Goal: Transaction & Acquisition: Purchase product/service

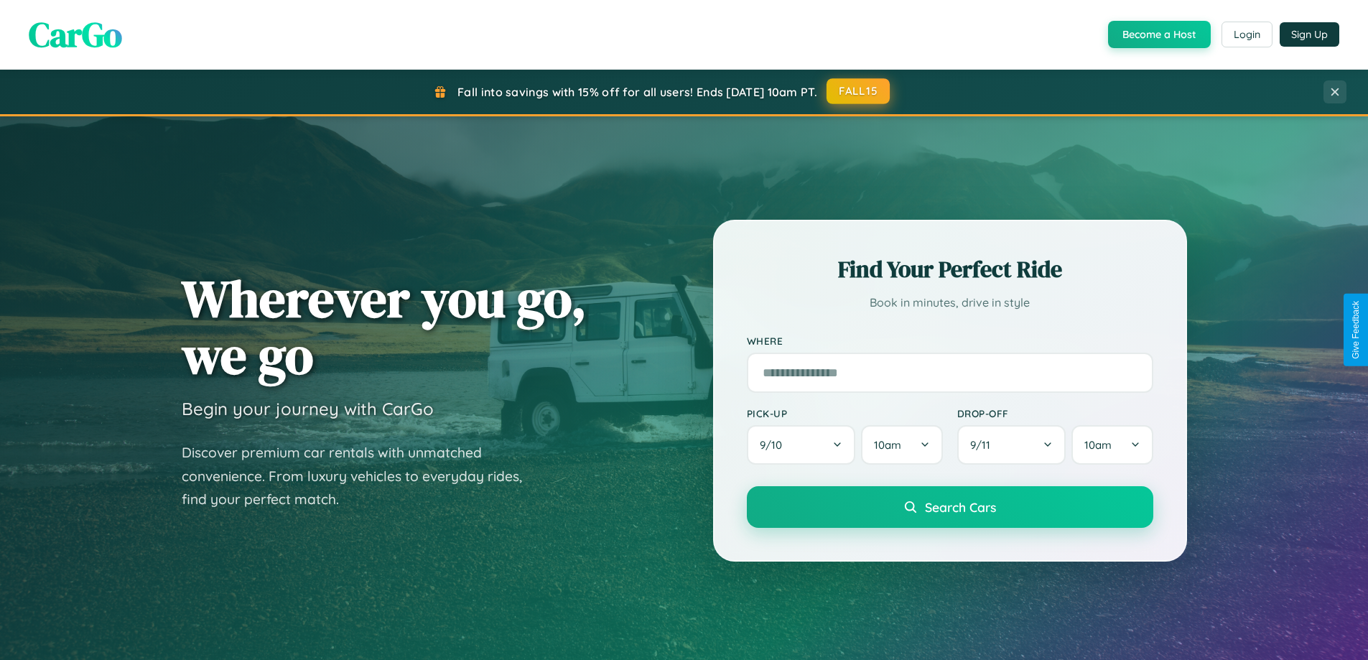
click at [859, 91] on button "FALL15" at bounding box center [858, 91] width 63 height 26
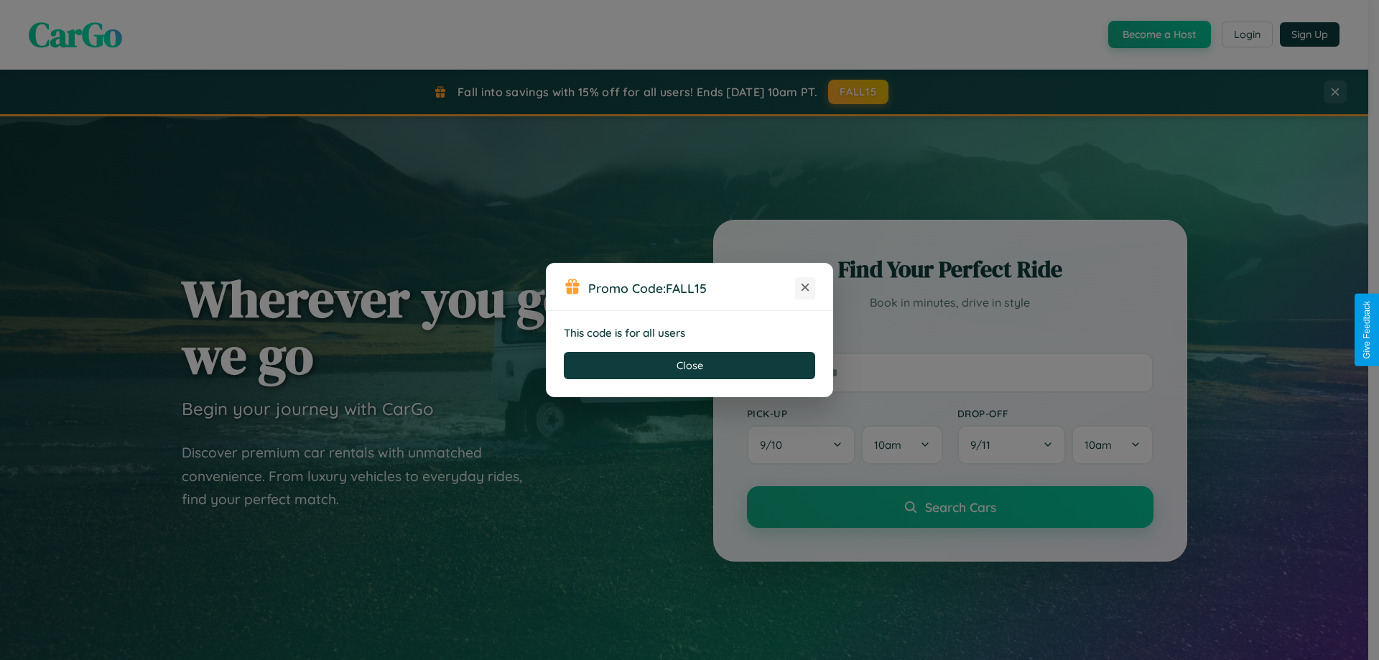
click at [805, 288] on icon at bounding box center [805, 287] width 14 height 14
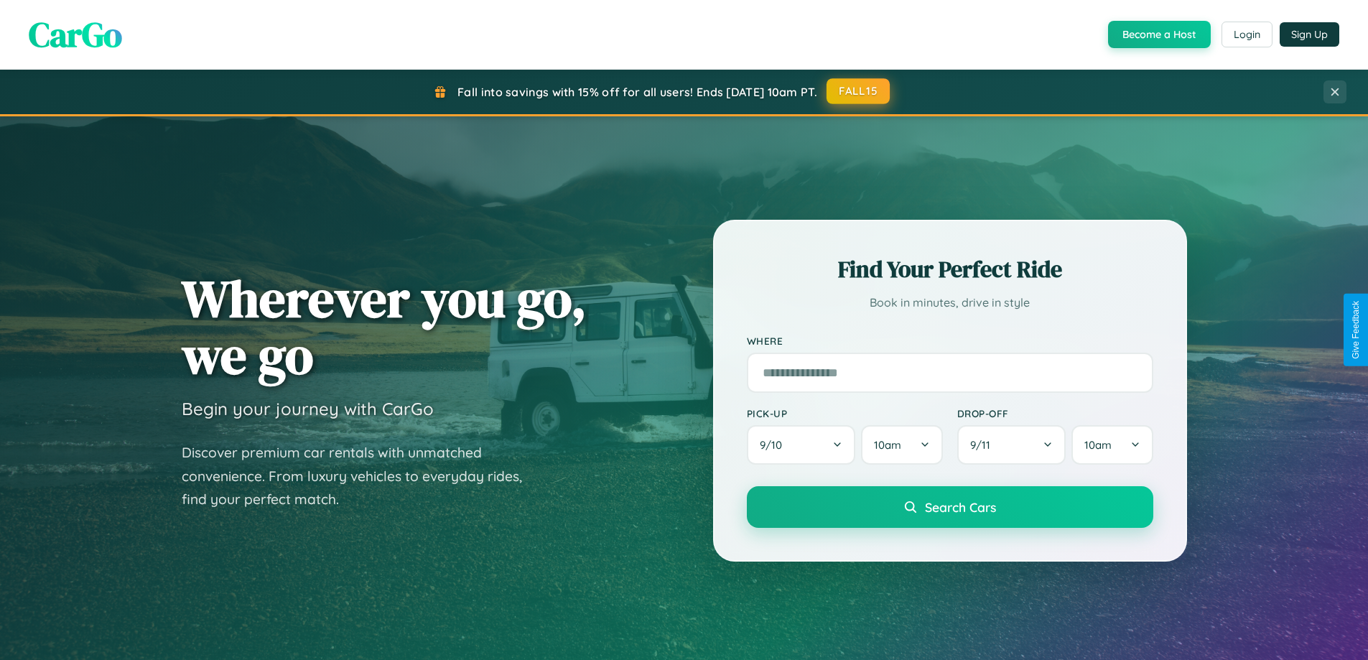
click at [859, 91] on button "FALL15" at bounding box center [858, 91] width 63 height 26
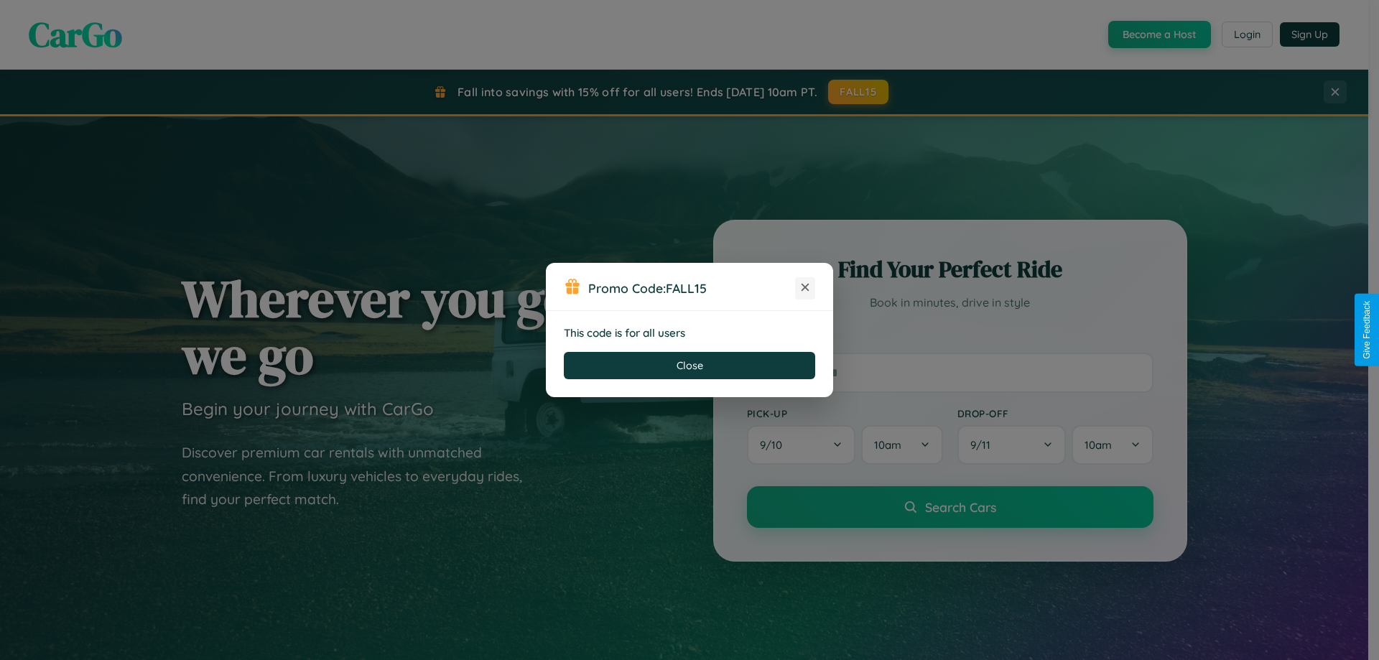
click at [805, 288] on icon at bounding box center [805, 287] width 14 height 14
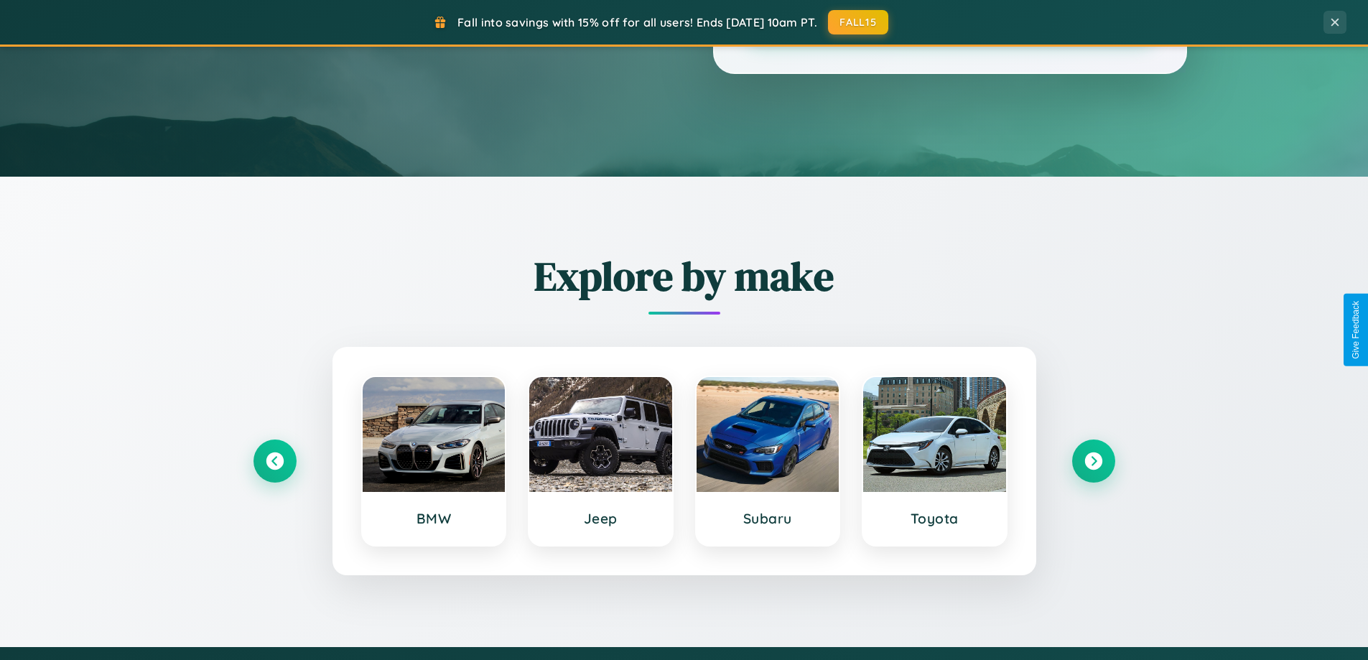
scroll to position [619, 0]
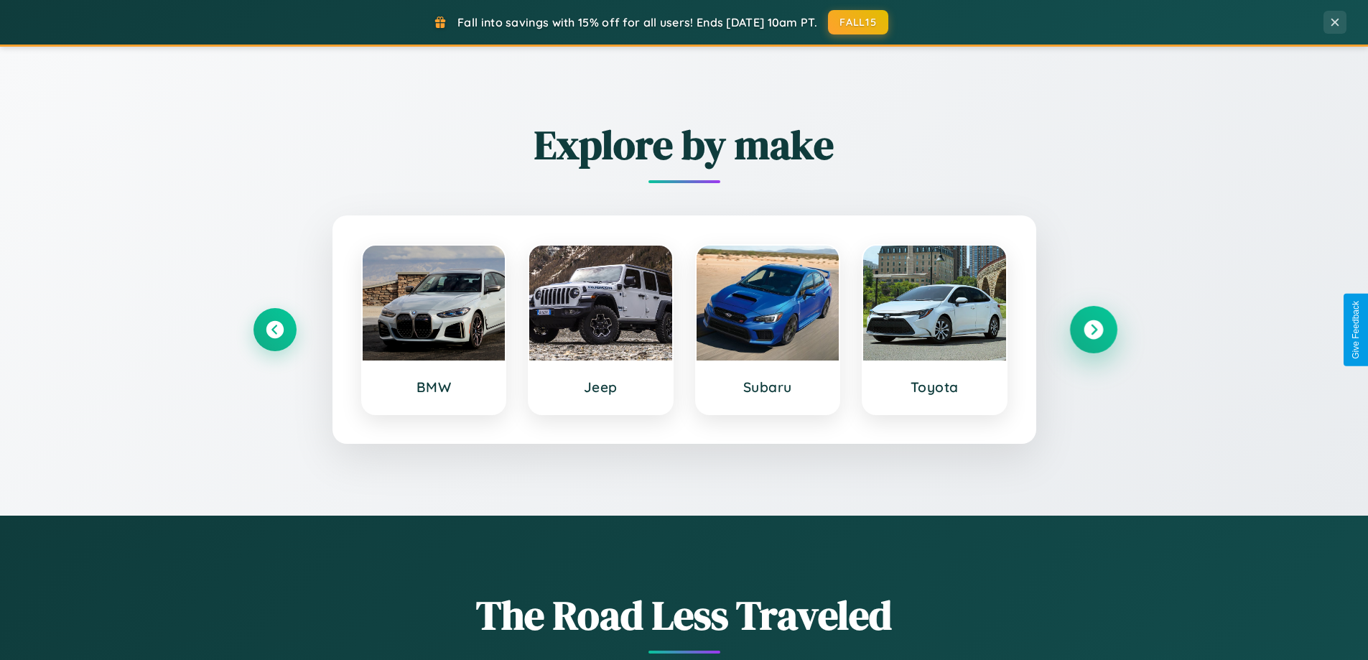
click at [1093, 330] on icon at bounding box center [1093, 329] width 19 height 19
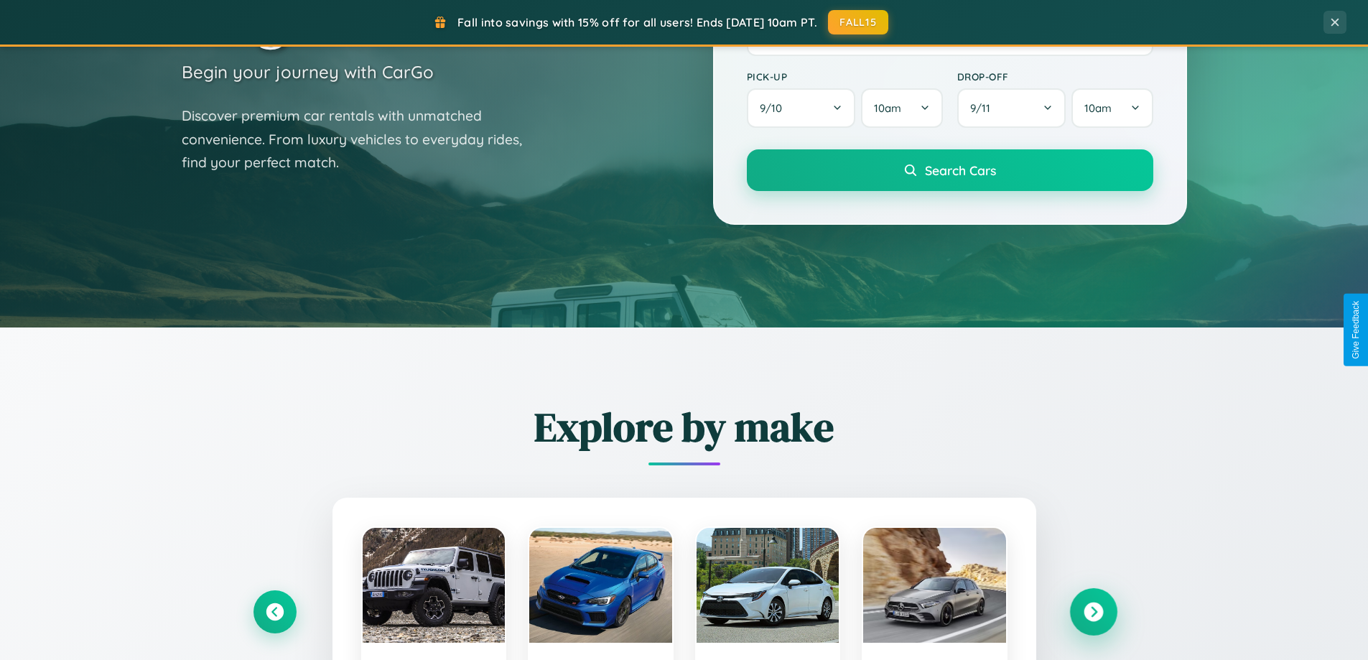
scroll to position [42, 0]
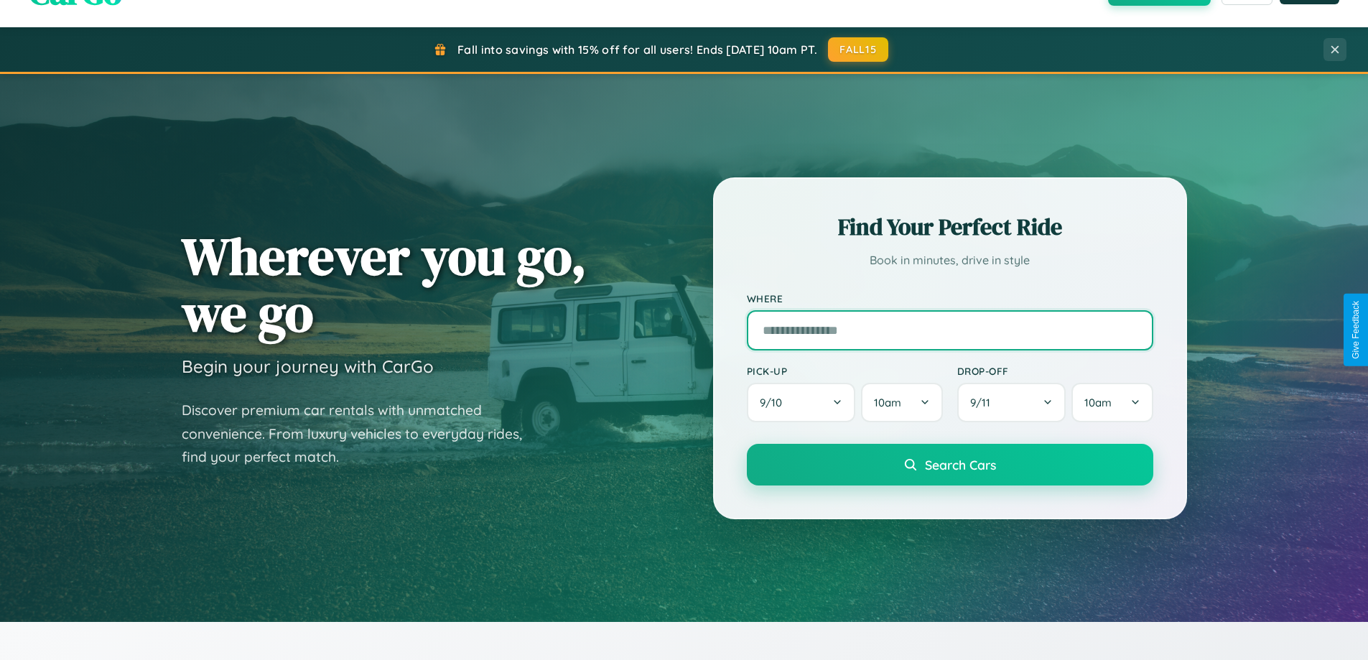
click at [949, 330] on input "text" at bounding box center [950, 330] width 406 height 40
type input "**********"
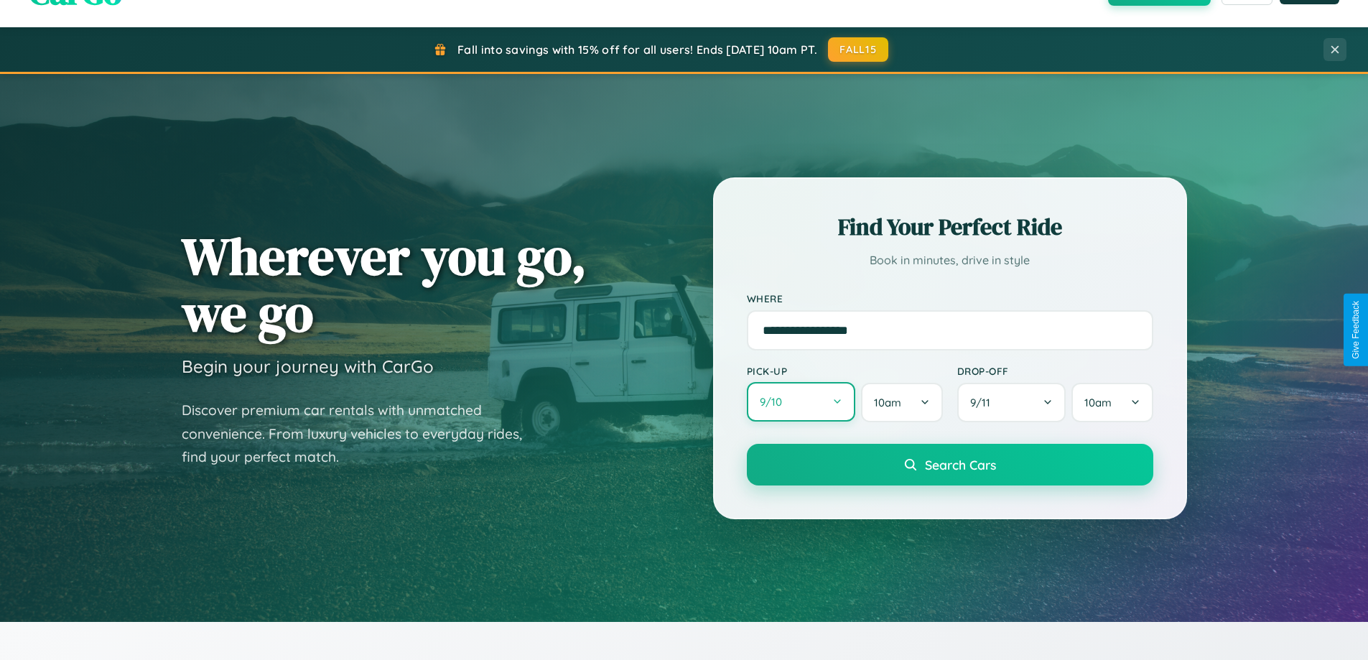
click at [801, 402] on button "9 / 10" at bounding box center [801, 401] width 109 height 39
select select "*"
select select "****"
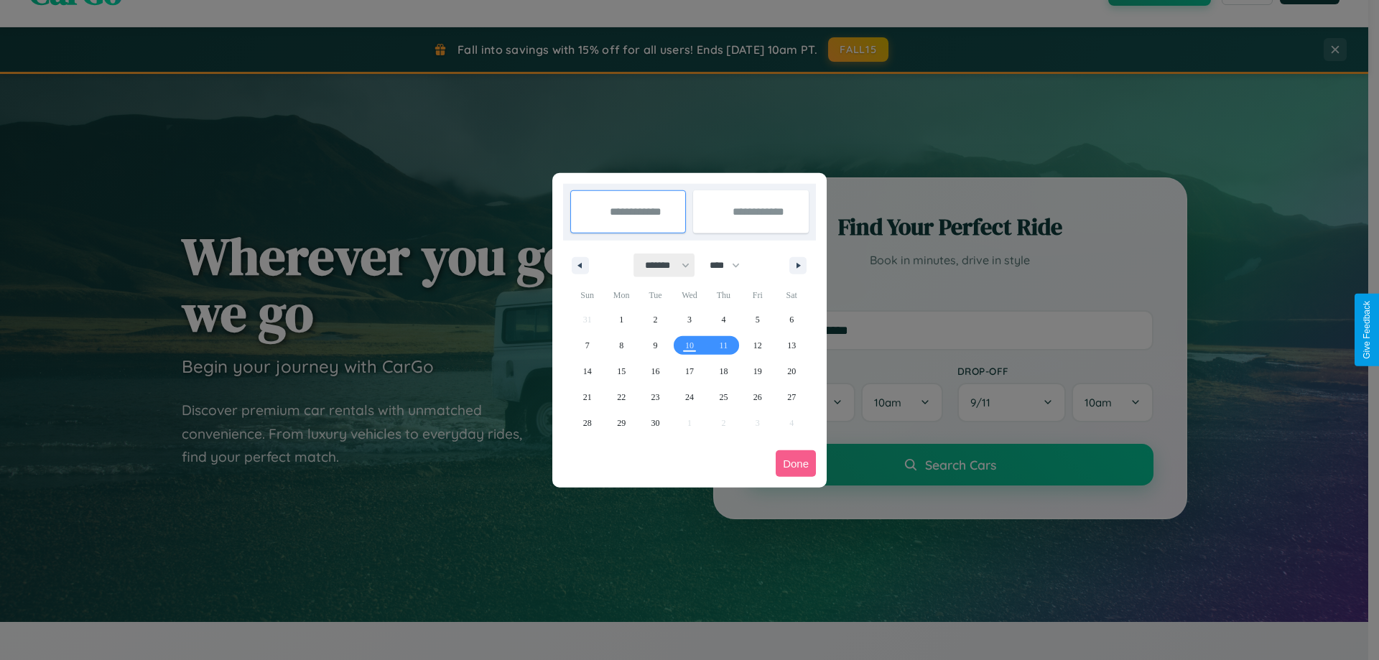
drag, startPoint x: 661, startPoint y: 265, endPoint x: 689, endPoint y: 288, distance: 36.8
click at [661, 265] on select "******* ******** ***** ***** *** **** **** ****** ********* ******* ******** **…" at bounding box center [664, 266] width 61 height 24
select select "*"
click at [791, 371] on span "18" at bounding box center [791, 371] width 9 height 26
type input "**********"
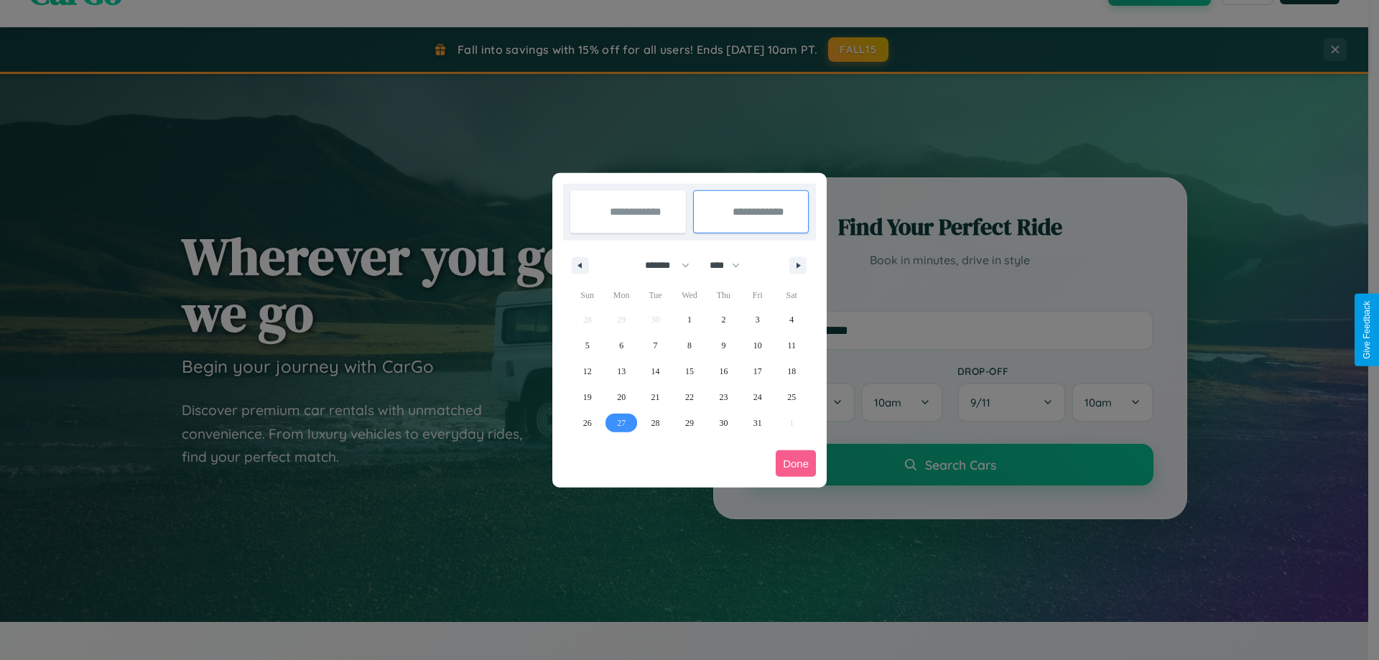
click at [621, 422] on span "27" at bounding box center [621, 423] width 9 height 26
type input "**********"
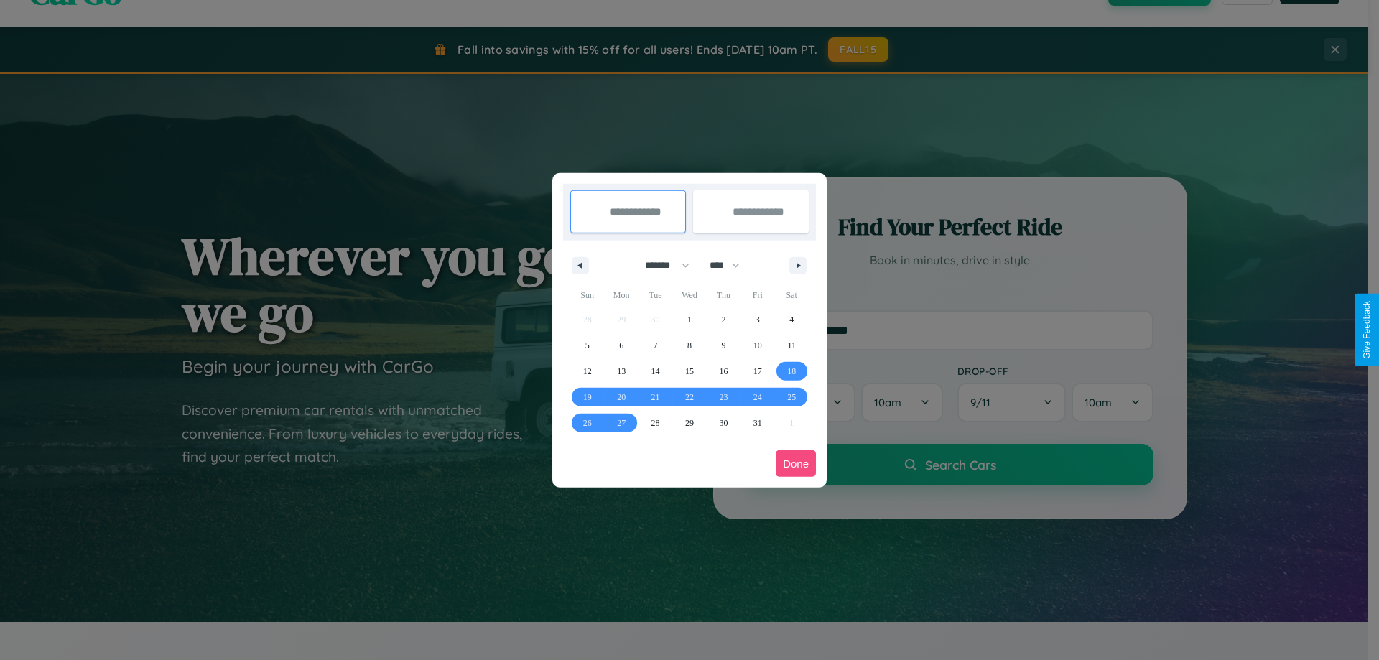
click at [796, 463] on button "Done" at bounding box center [796, 463] width 40 height 27
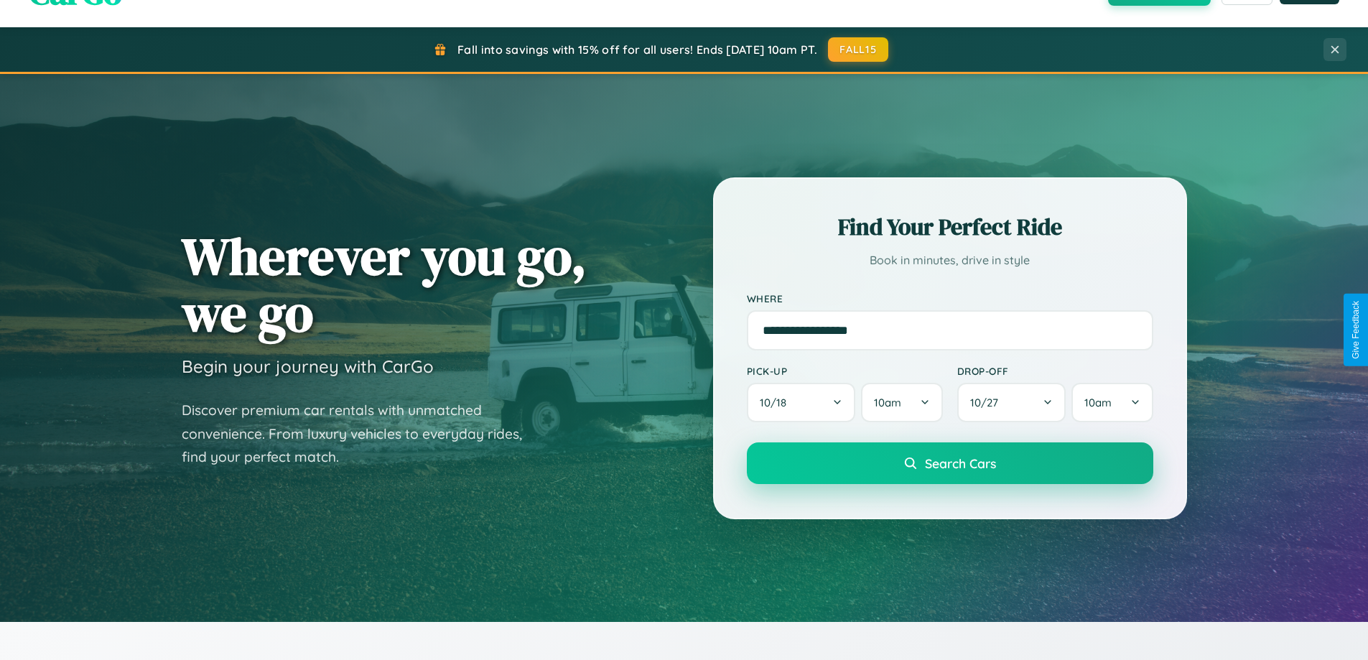
click at [949, 463] on span "Search Cars" at bounding box center [960, 463] width 71 height 16
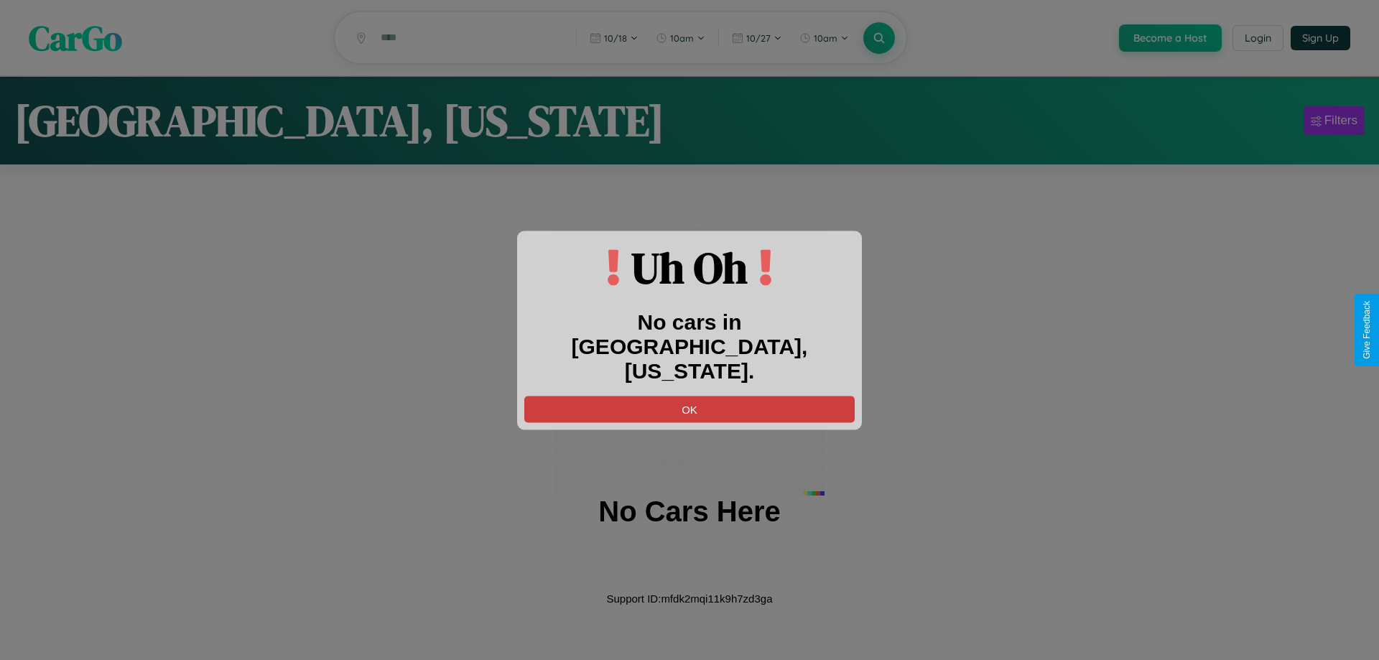
click at [689, 396] on button "OK" at bounding box center [689, 409] width 330 height 27
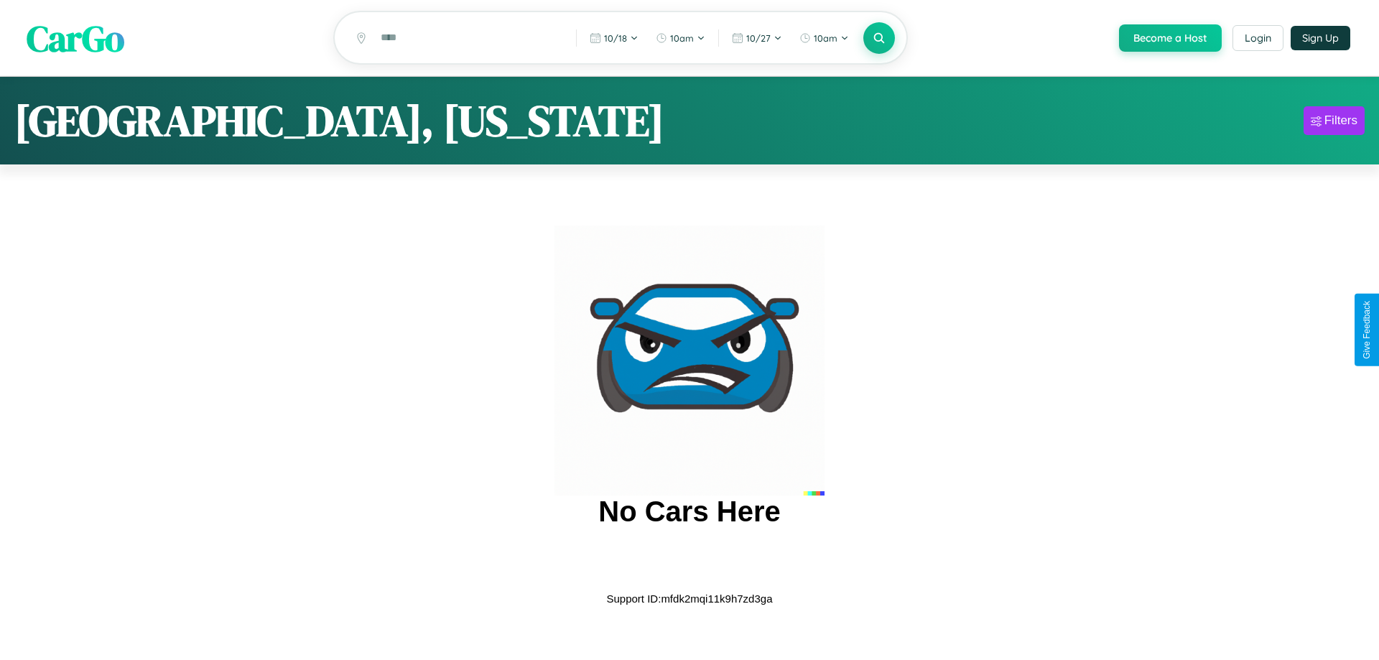
click at [75, 38] on span "CarGo" at bounding box center [76, 38] width 98 height 50
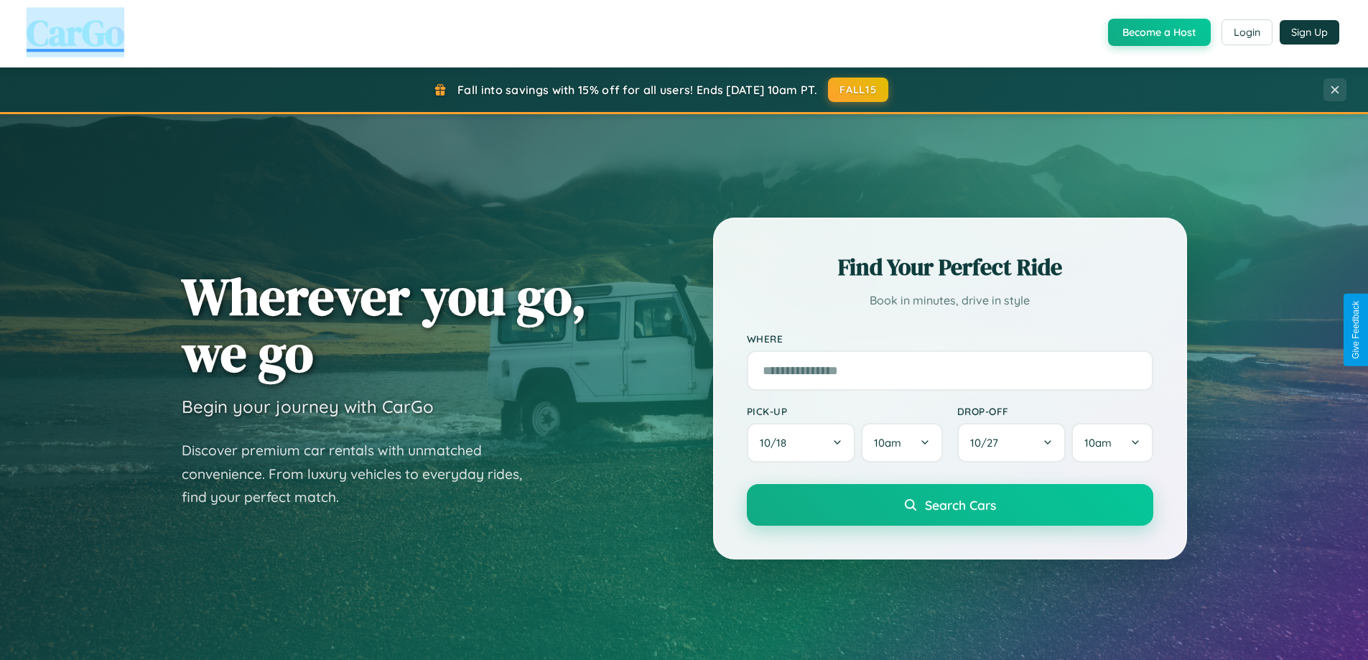
scroll to position [2307, 0]
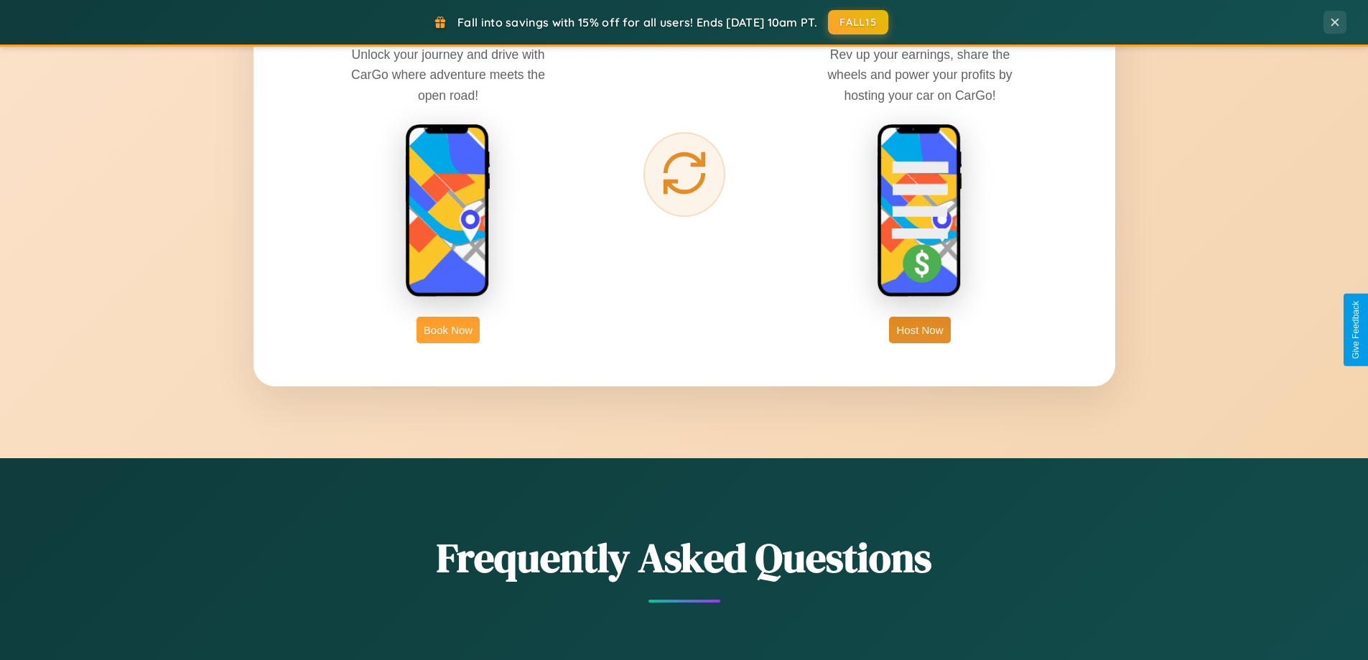
click at [448, 330] on button "Book Now" at bounding box center [448, 330] width 63 height 27
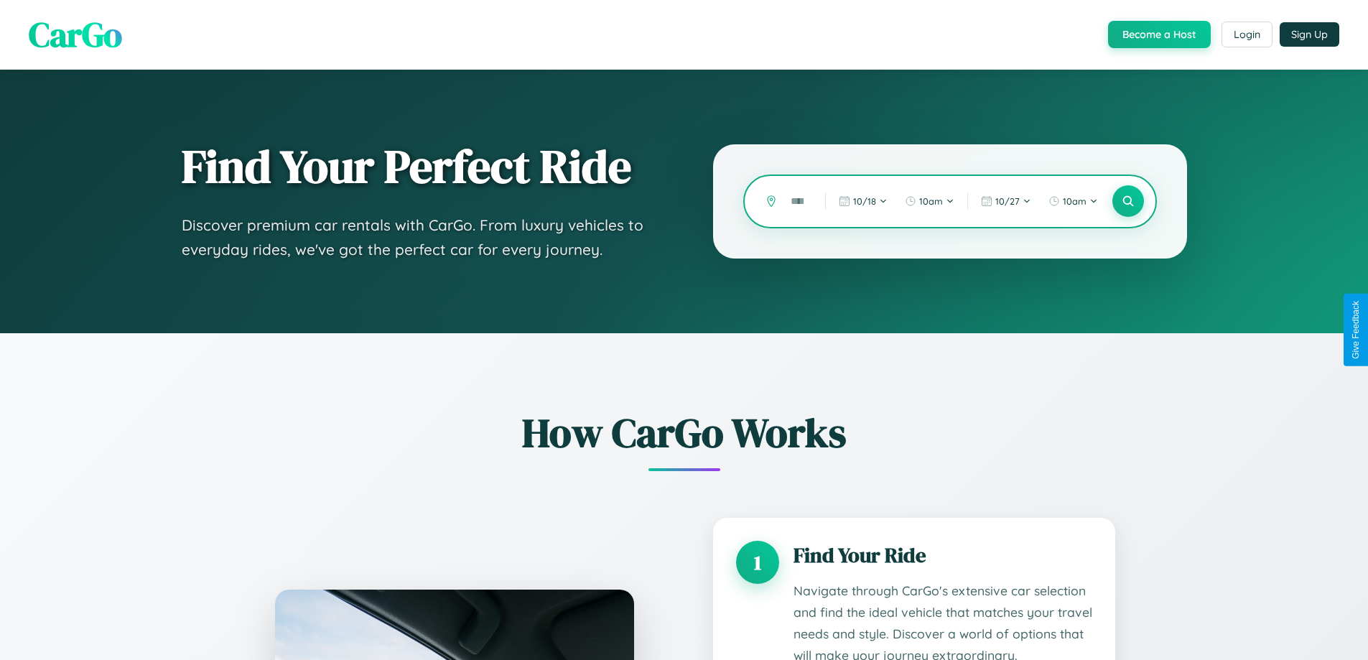
click at [798, 201] on input "text" at bounding box center [797, 201] width 27 height 25
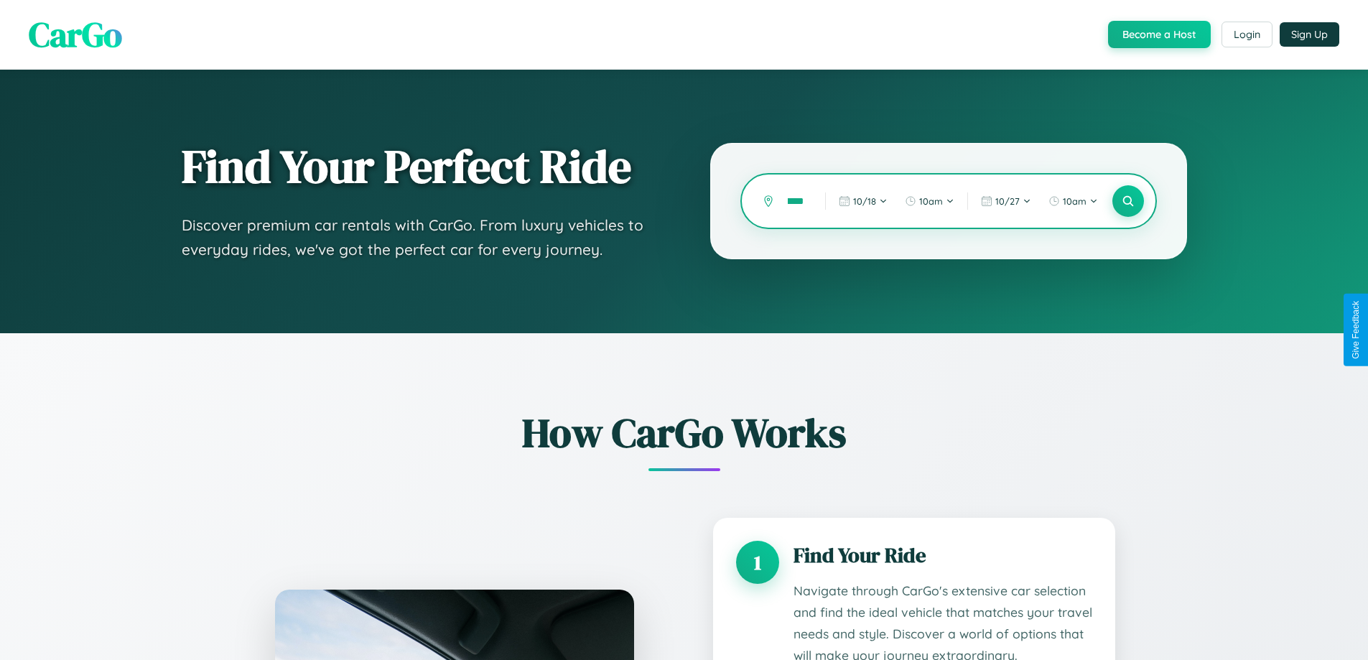
scroll to position [0, 15]
type input "*****"
click at [1128, 201] on icon at bounding box center [1128, 202] width 14 height 14
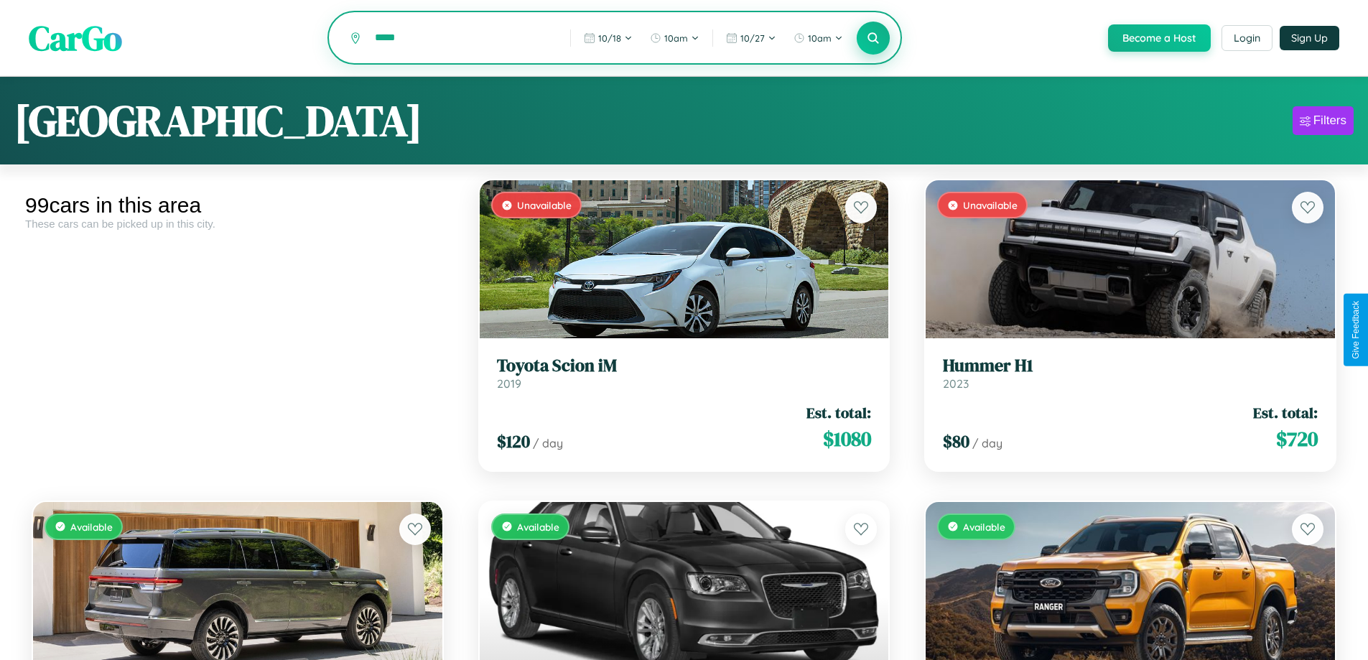
type input "*****"
click at [873, 39] on icon at bounding box center [874, 38] width 14 height 14
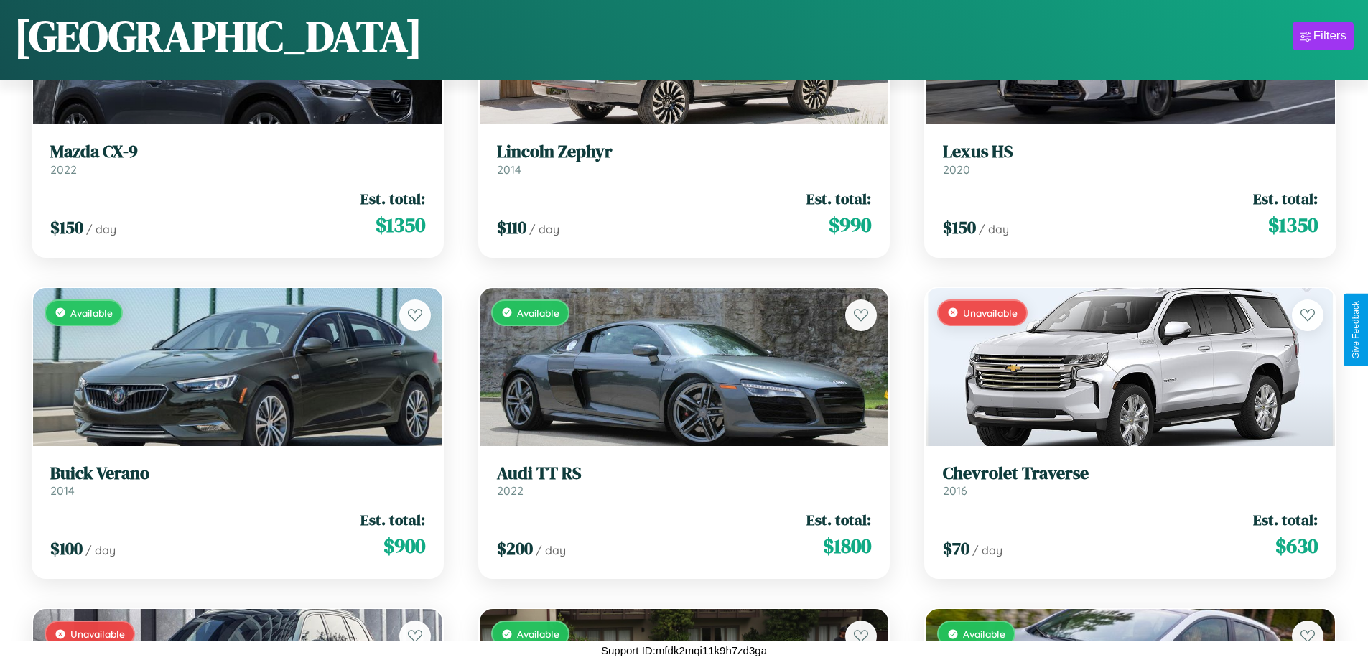
scroll to position [10171, 0]
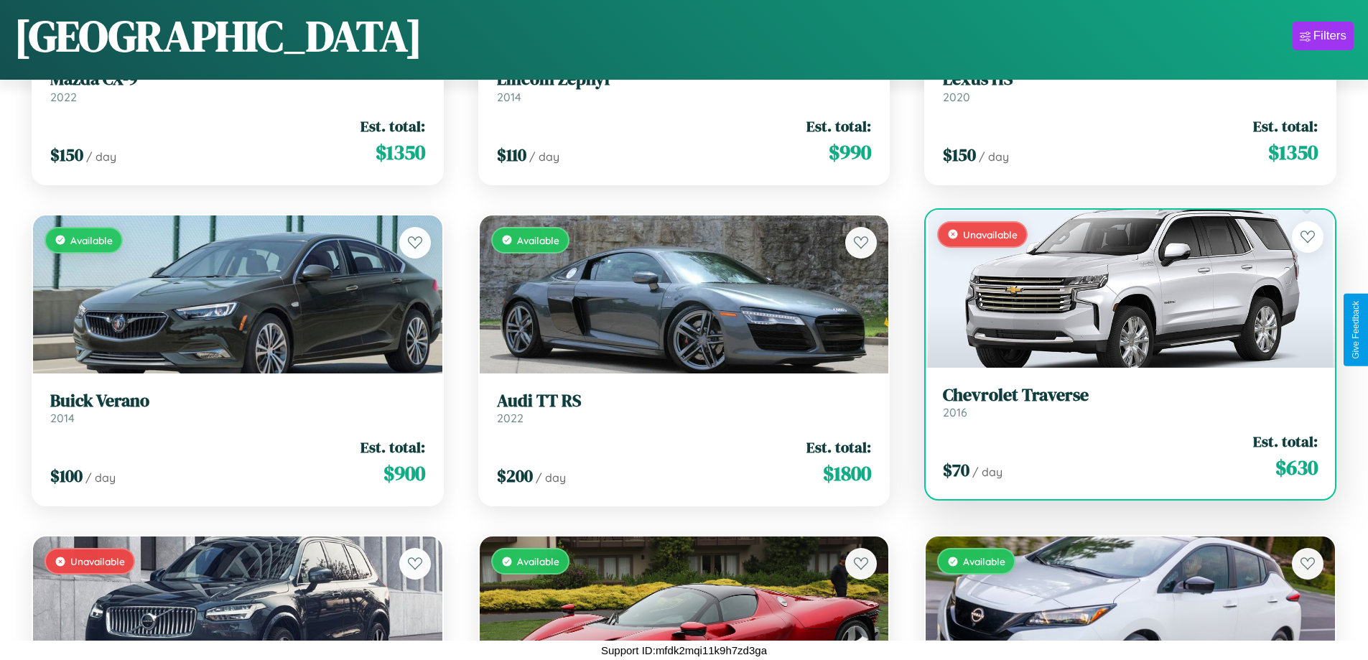
click at [1121, 401] on h3 "Chevrolet Traverse" at bounding box center [1130, 395] width 375 height 21
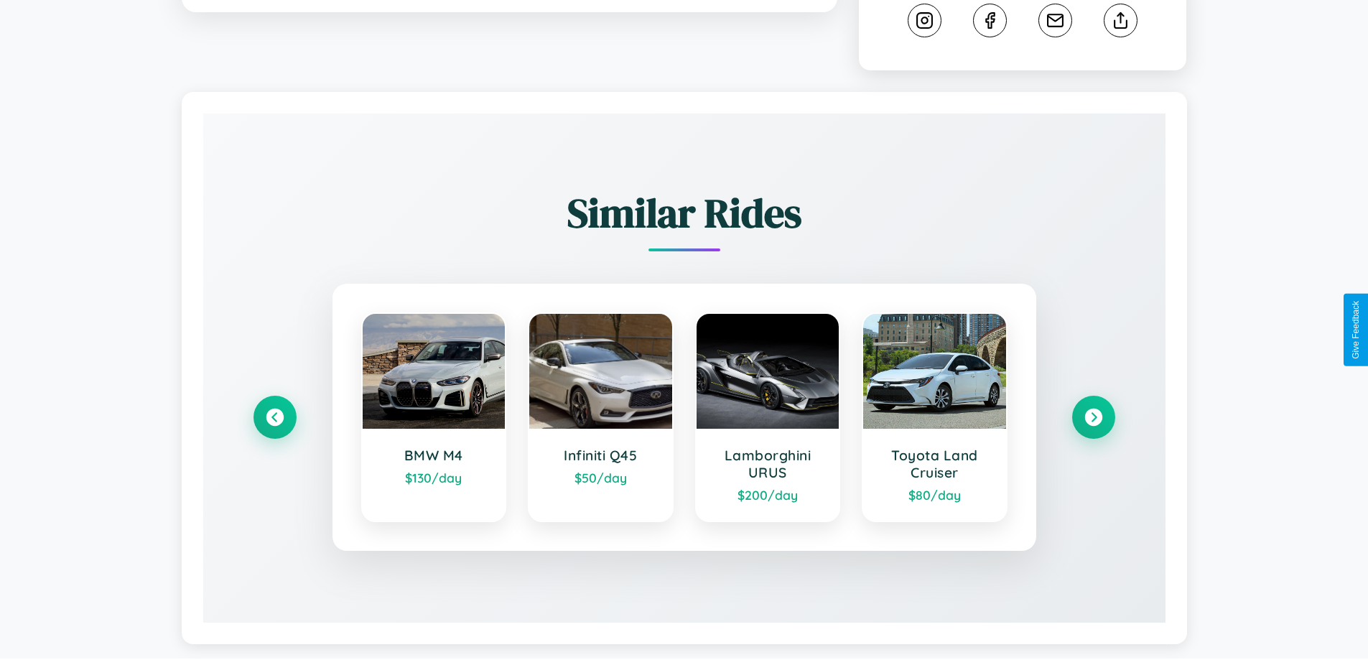
scroll to position [844, 0]
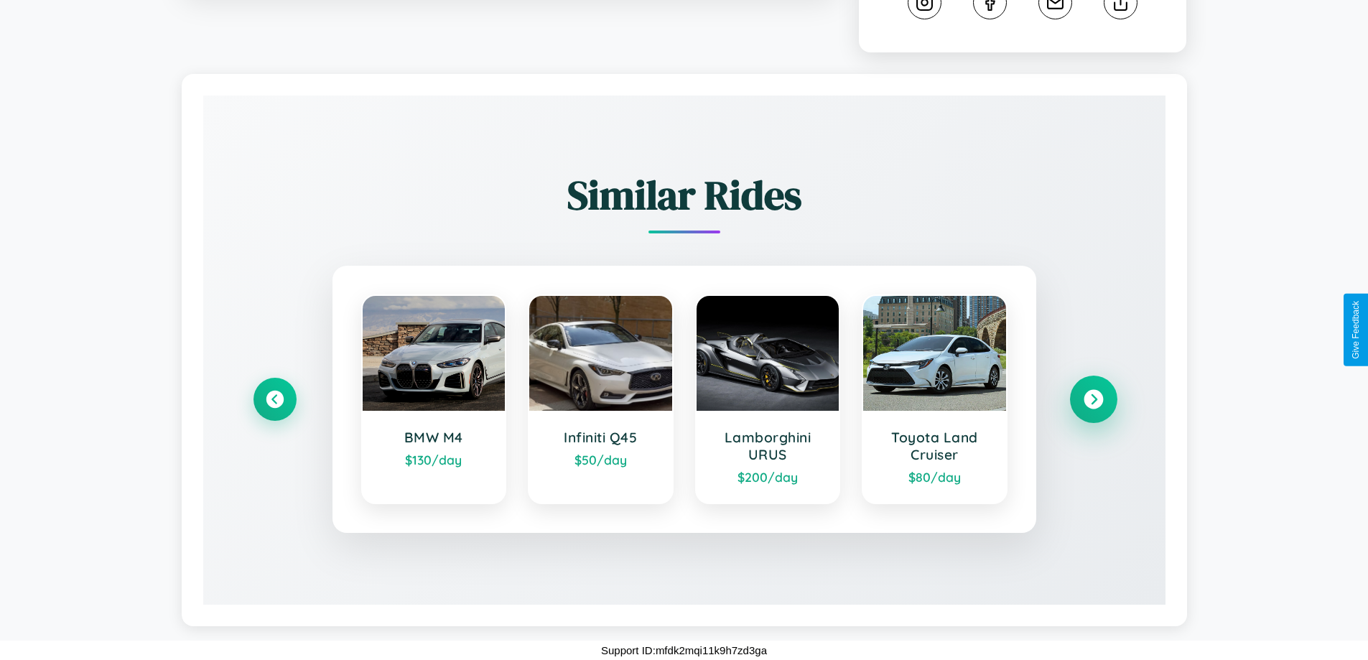
click at [1093, 399] on icon at bounding box center [1093, 399] width 19 height 19
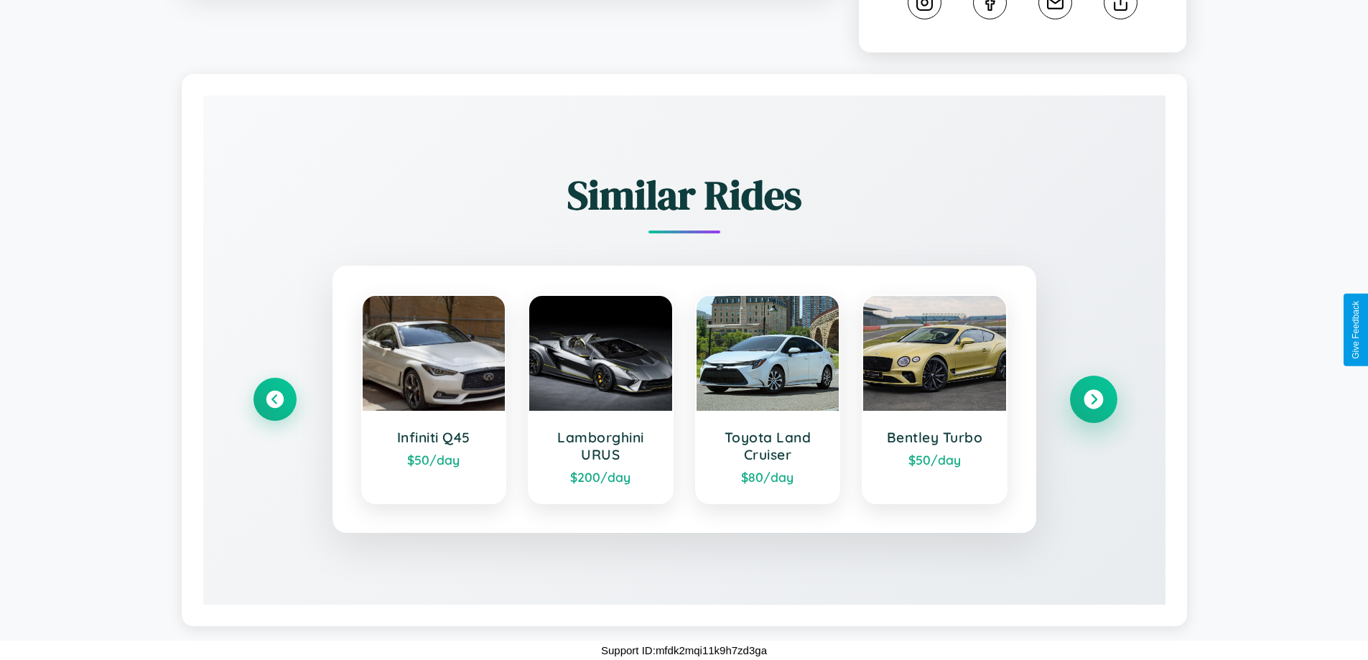
click at [1093, 399] on icon at bounding box center [1093, 399] width 19 height 19
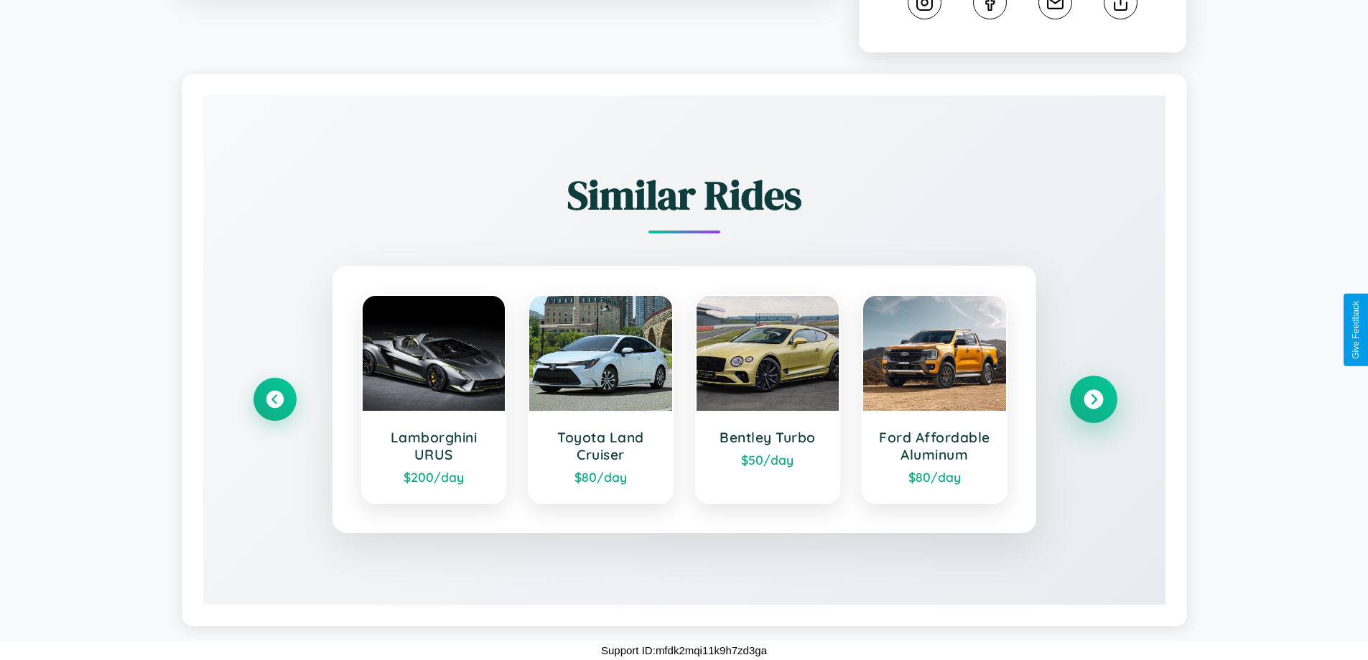
click at [1093, 399] on icon at bounding box center [1093, 399] width 19 height 19
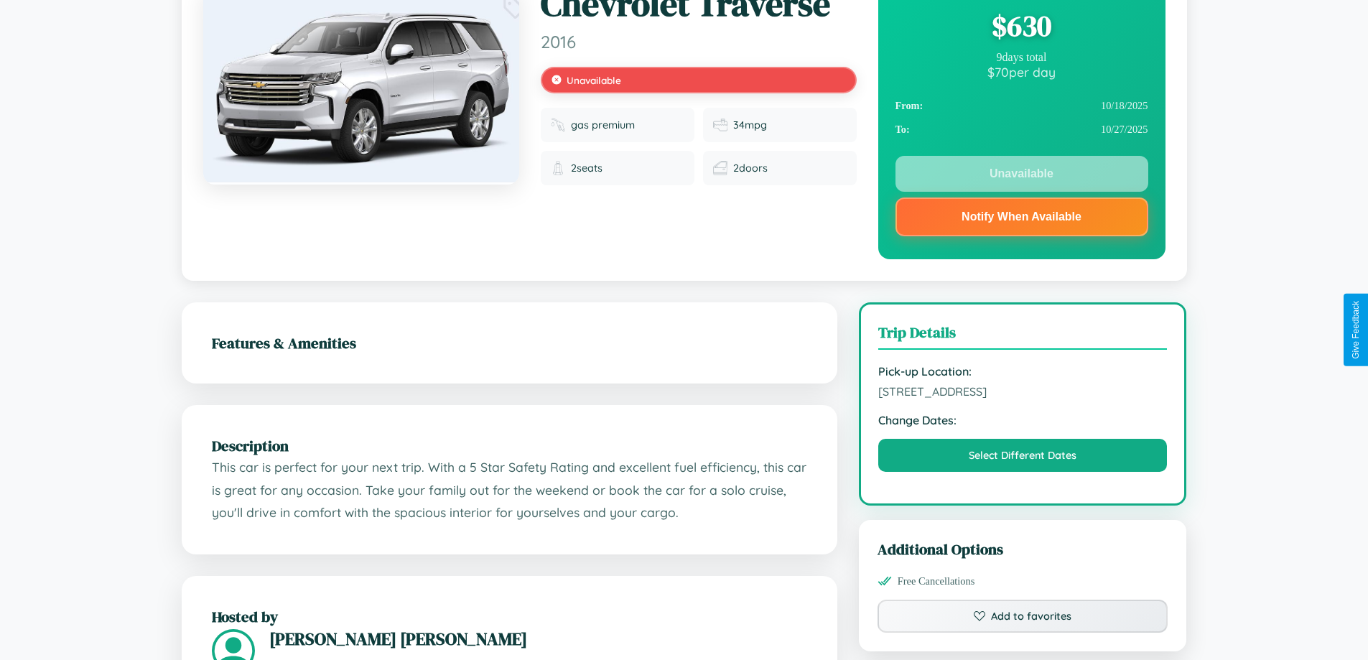
scroll to position [0, 0]
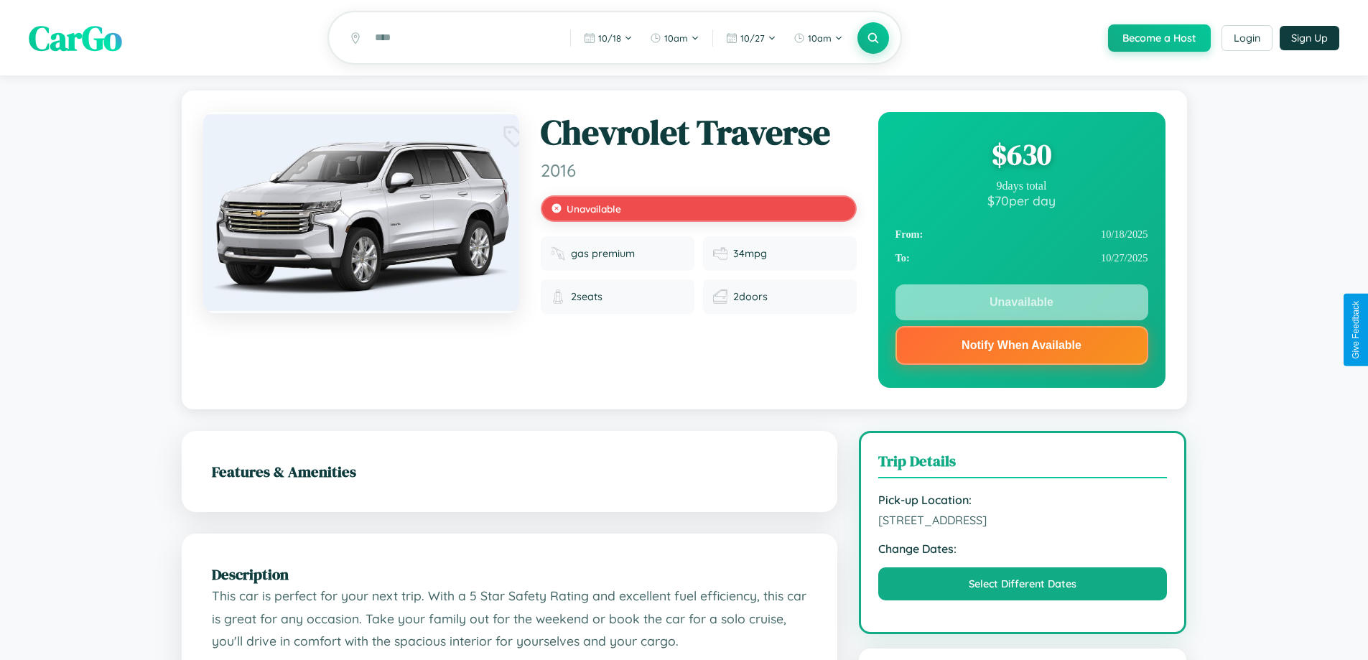
click at [1021, 157] on div "$ 630" at bounding box center [1022, 154] width 253 height 39
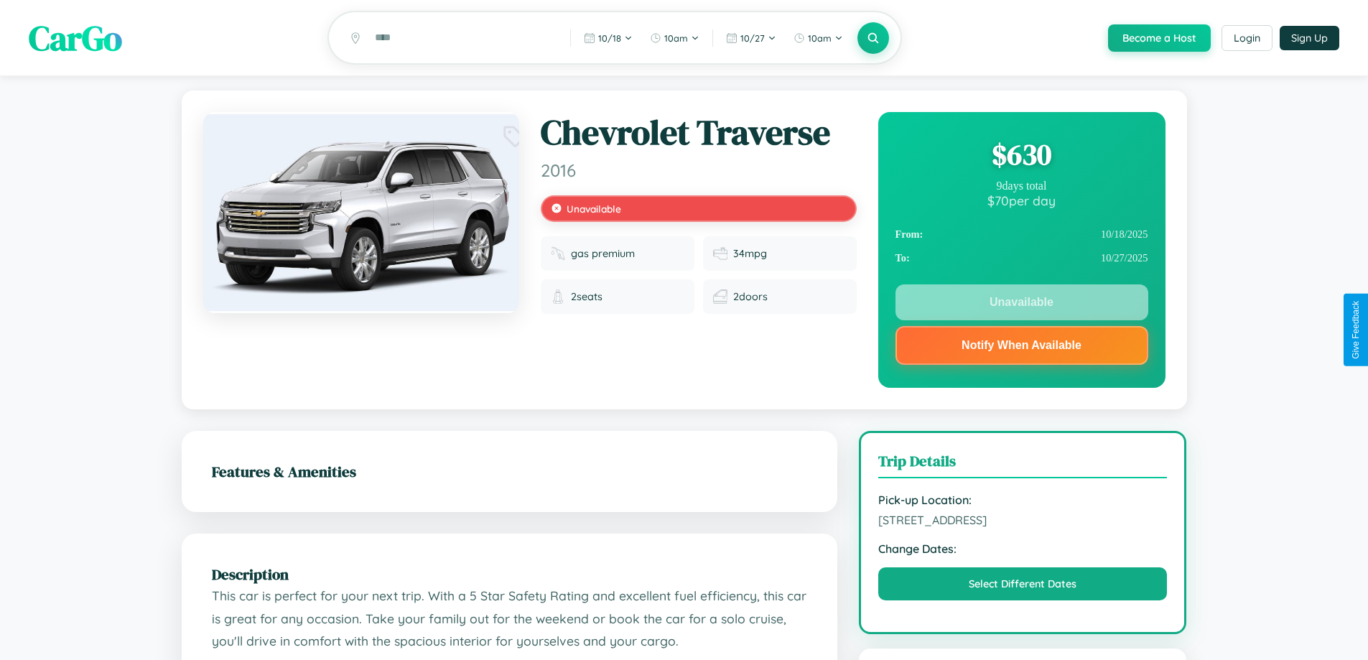
click at [1021, 157] on div "$ 630" at bounding box center [1022, 154] width 253 height 39
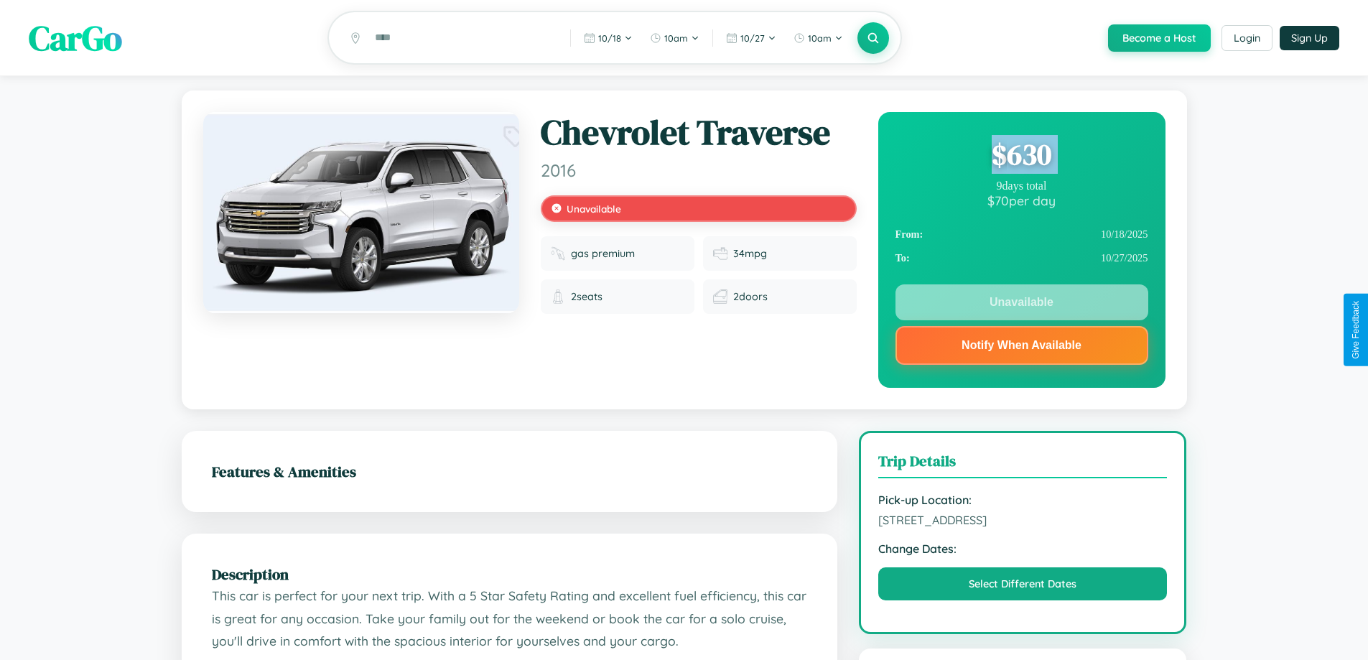
click at [1021, 157] on div "$ 630" at bounding box center [1022, 154] width 253 height 39
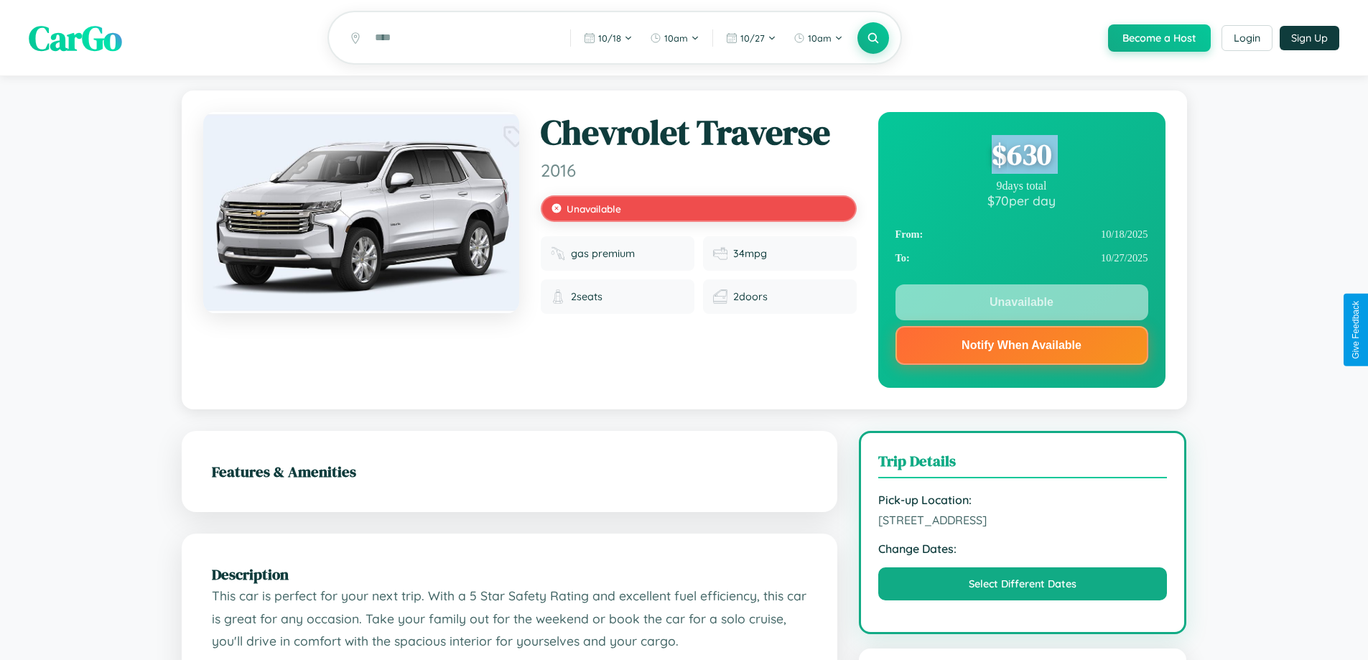
click at [1021, 157] on div "$ 630" at bounding box center [1022, 154] width 253 height 39
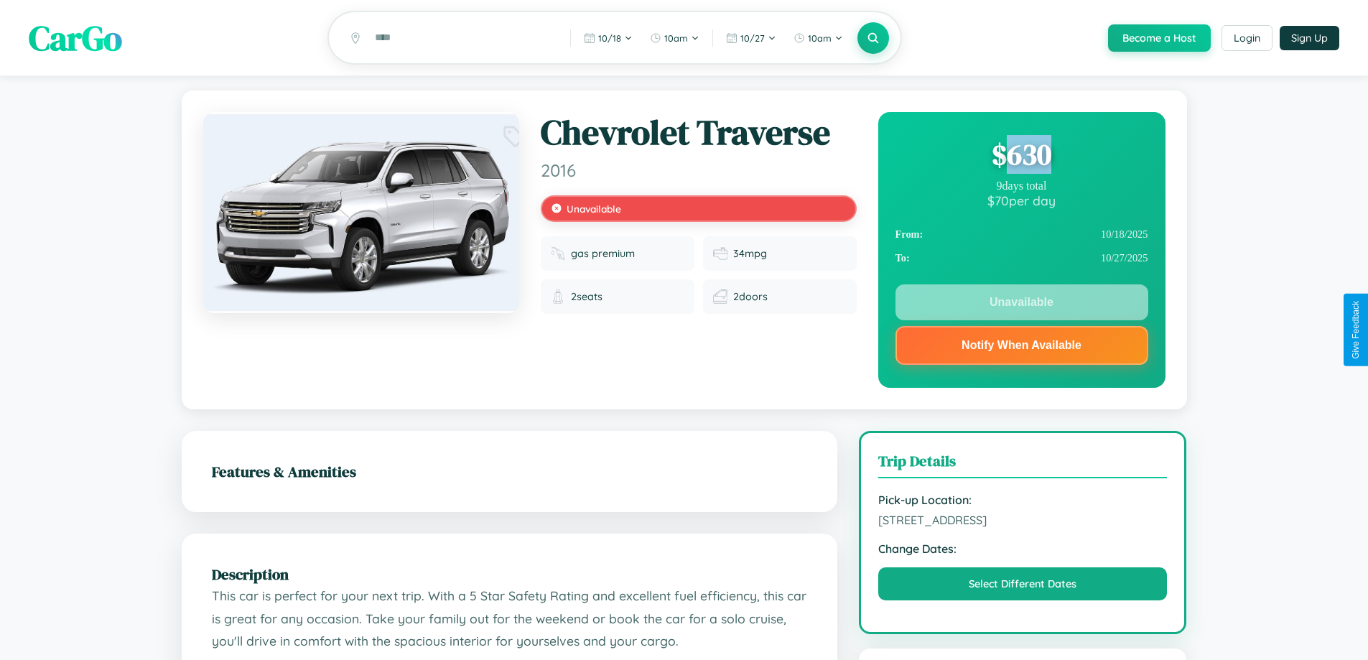
click at [1021, 157] on div "$ 630" at bounding box center [1022, 154] width 253 height 39
